Goal: Use online tool/utility: Utilize a website feature to perform a specific function

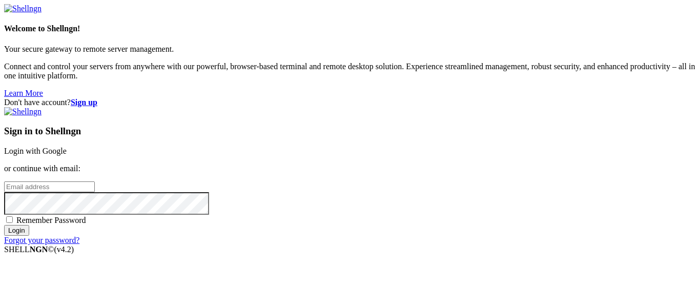
click at [67, 146] on link "Login with Google" at bounding box center [35, 150] width 62 height 9
